Goal: Navigation & Orientation: Understand site structure

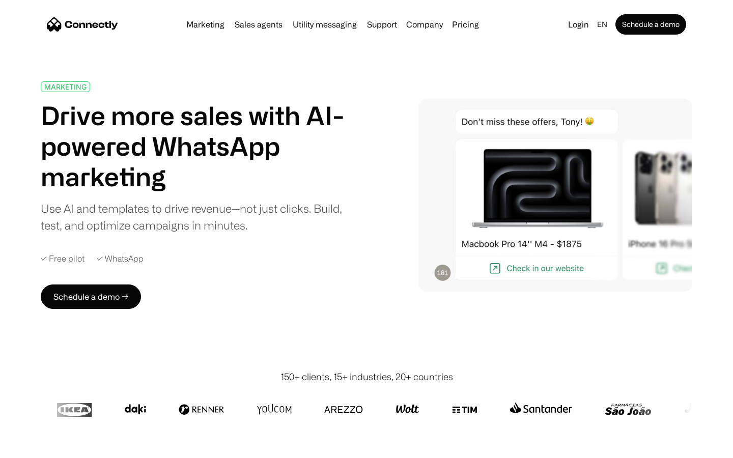
scroll to position [3623, 0]
